Goal: Navigation & Orientation: Find specific page/section

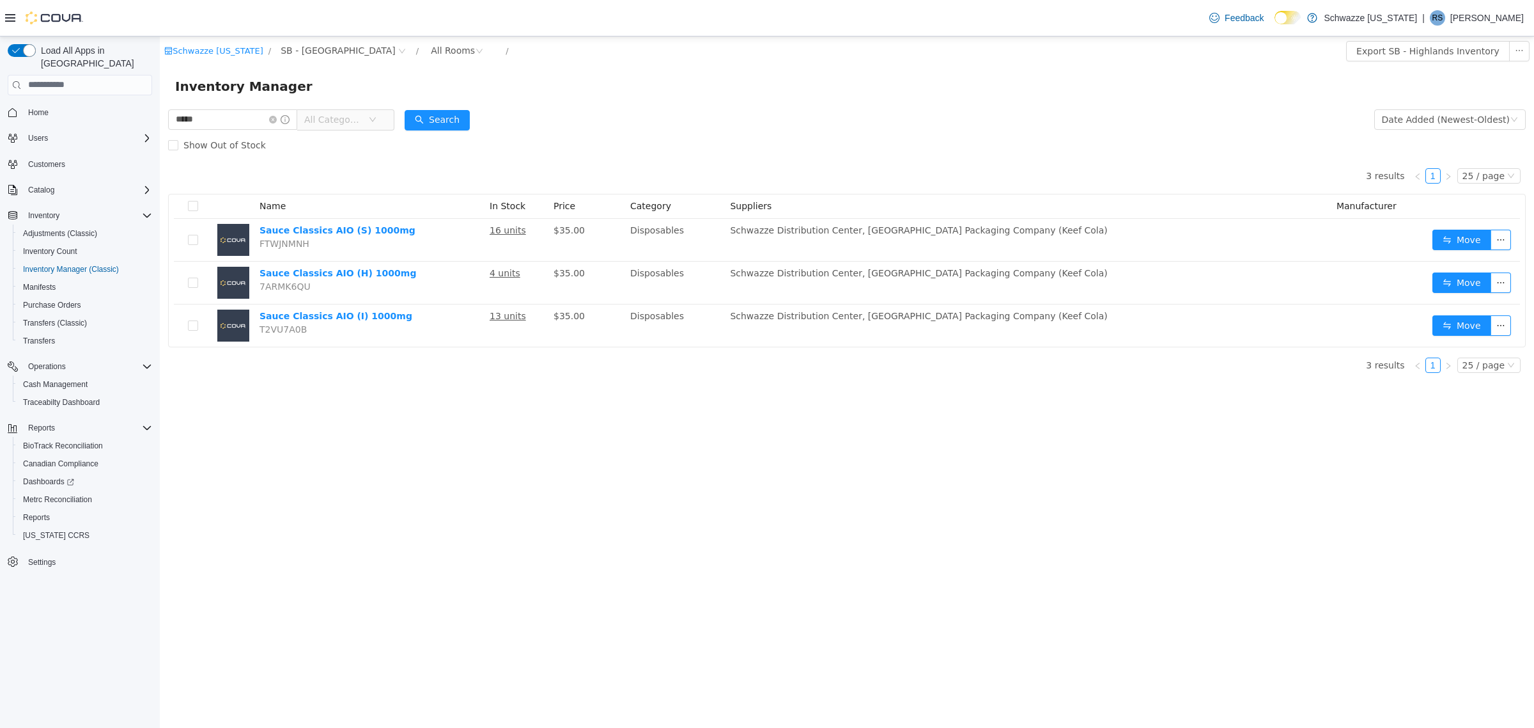
click at [1252, 156] on div "Show Out of Stock" at bounding box center [847, 145] width 1358 height 26
click at [74, 379] on span "Cash Management" at bounding box center [55, 384] width 65 height 10
